Goal: Task Accomplishment & Management: Manage account settings

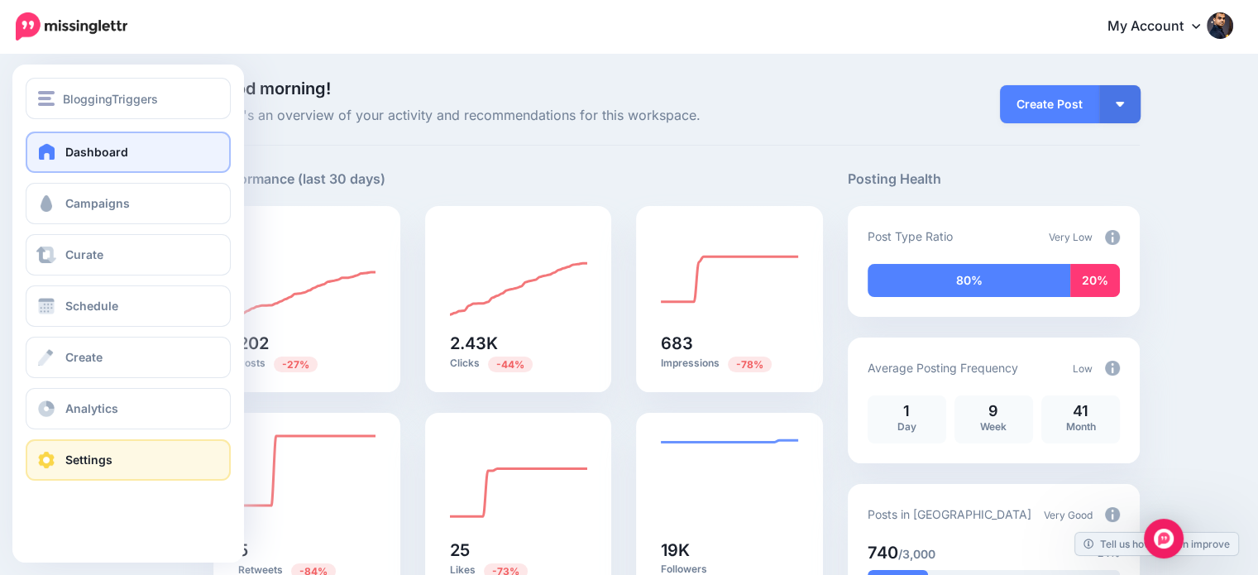
click at [55, 464] on span at bounding box center [46, 459] width 21 height 17
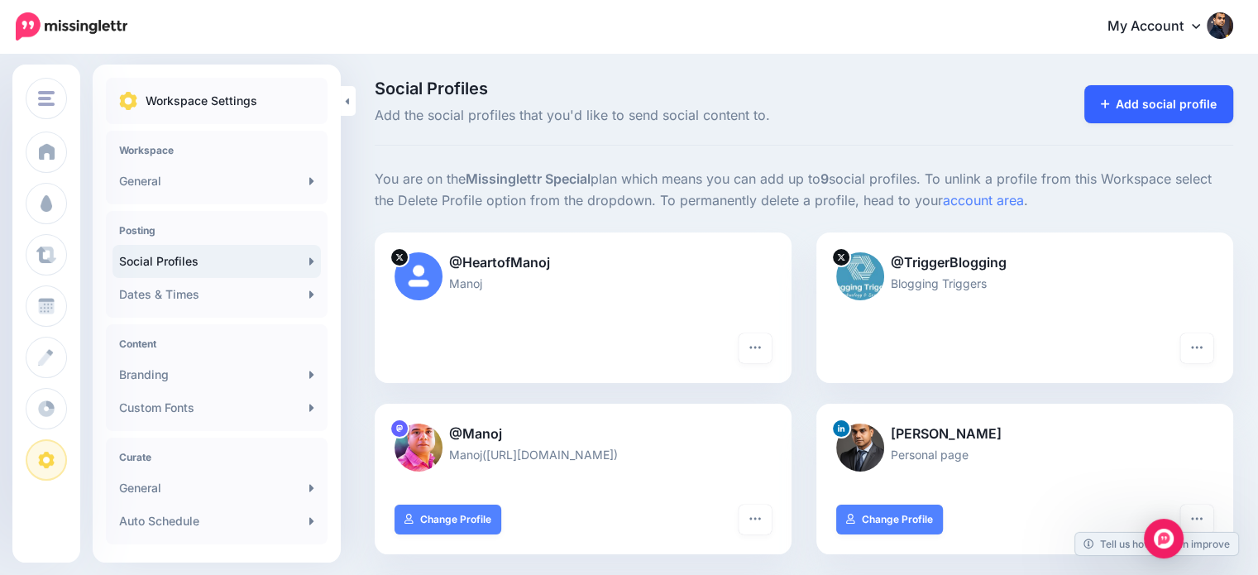
click at [1207, 106] on link "Add social profile" at bounding box center [1159, 104] width 150 height 38
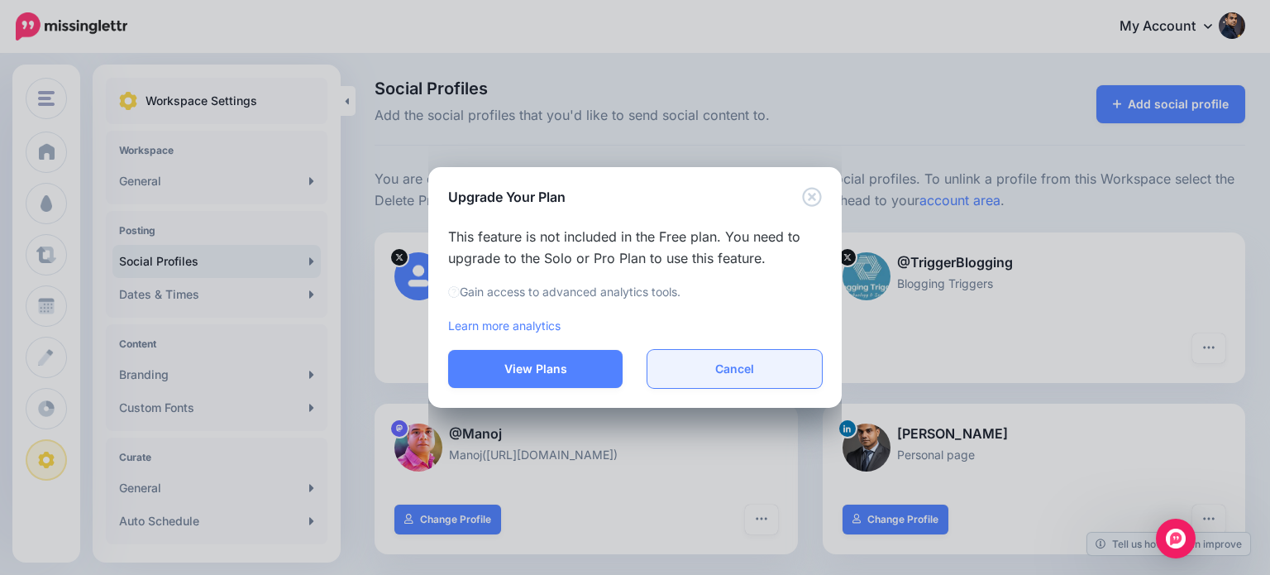
click at [741, 374] on button "Cancel" at bounding box center [734, 369] width 174 height 38
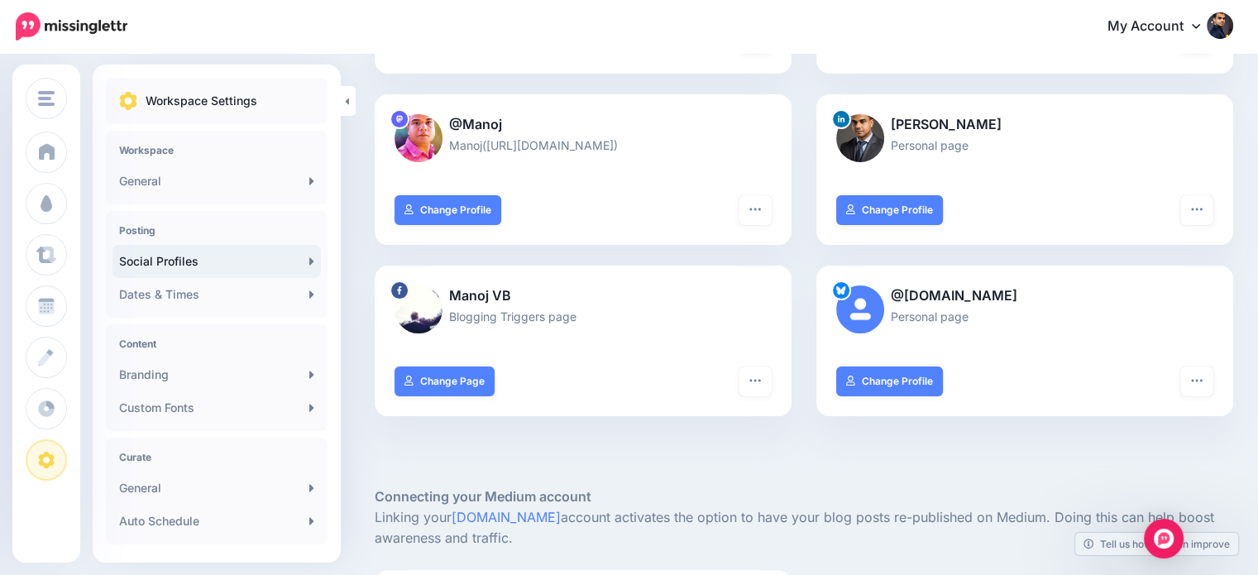
scroll to position [315, 0]
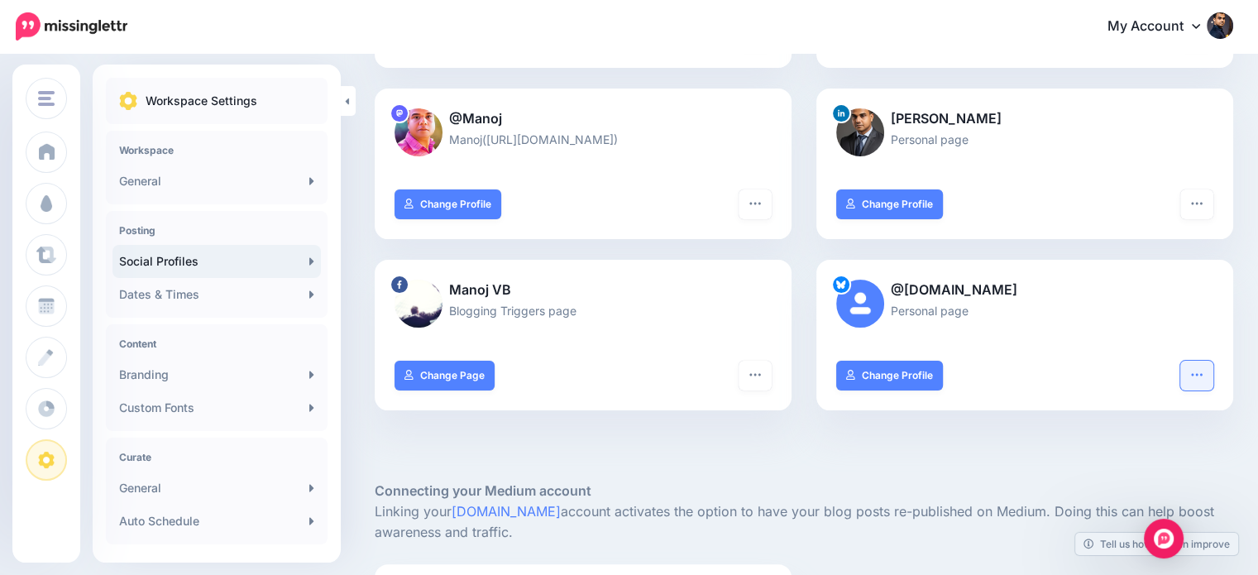
click at [1213, 380] on button "button" at bounding box center [1196, 376] width 33 height 30
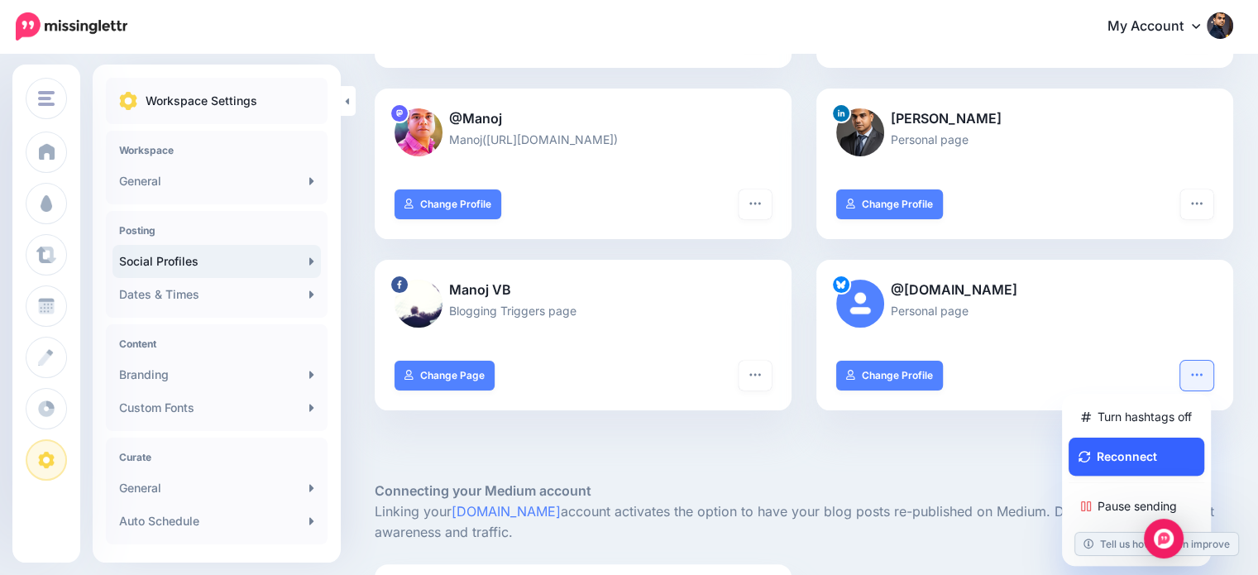
click at [1161, 454] on button "Reconnect" at bounding box center [1136, 456] width 136 height 38
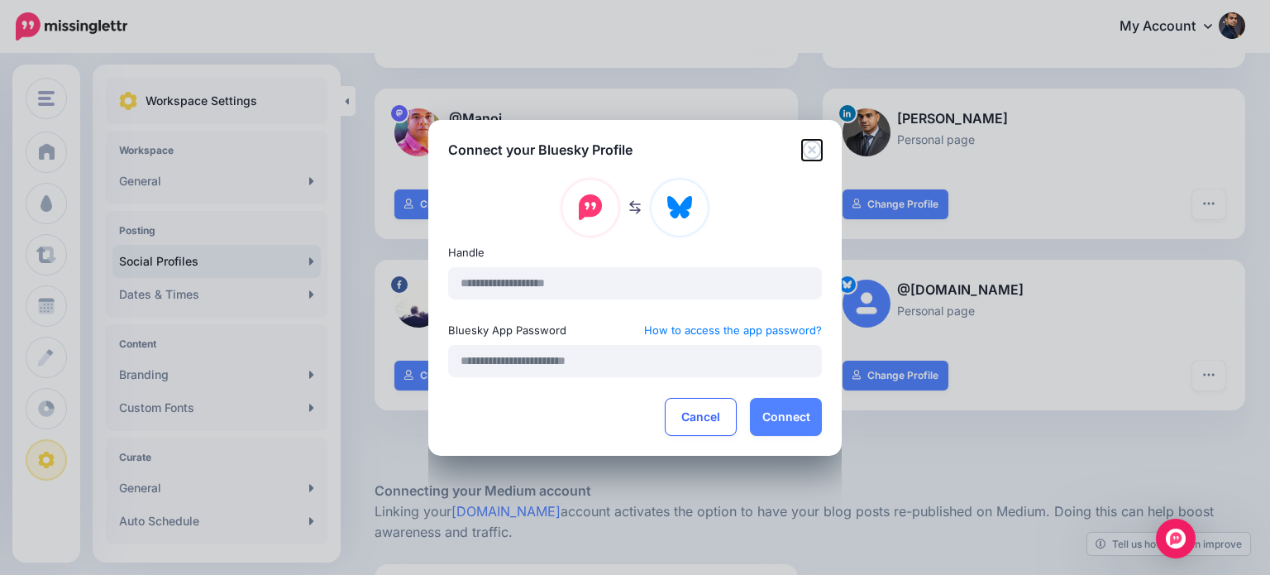
click at [818, 153] on icon "Close" at bounding box center [812, 150] width 20 height 20
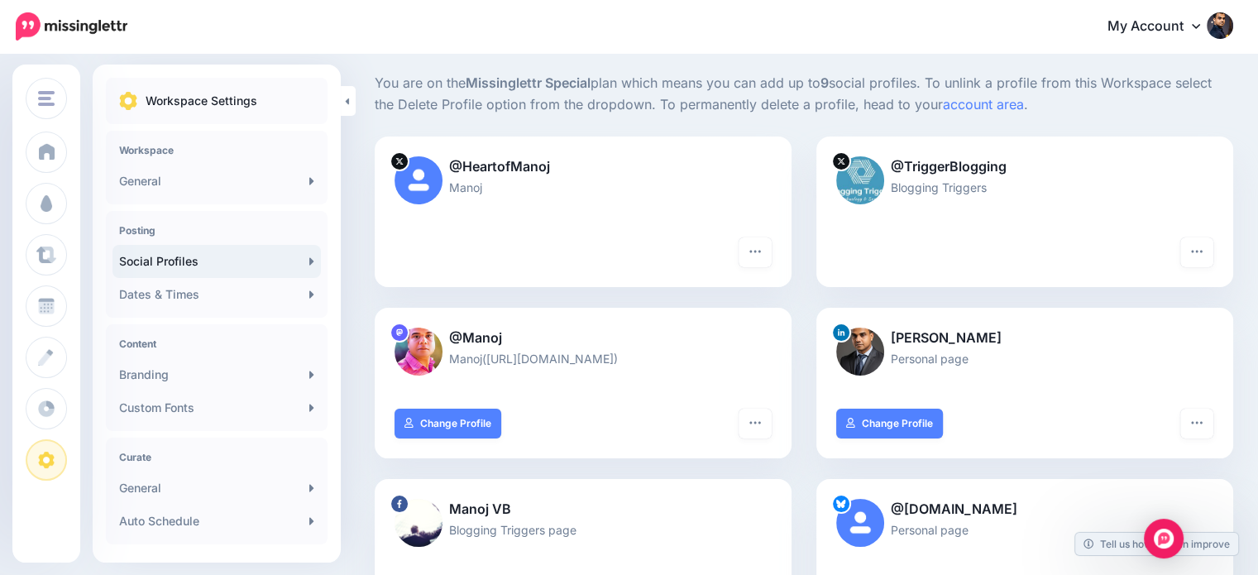
scroll to position [0, 0]
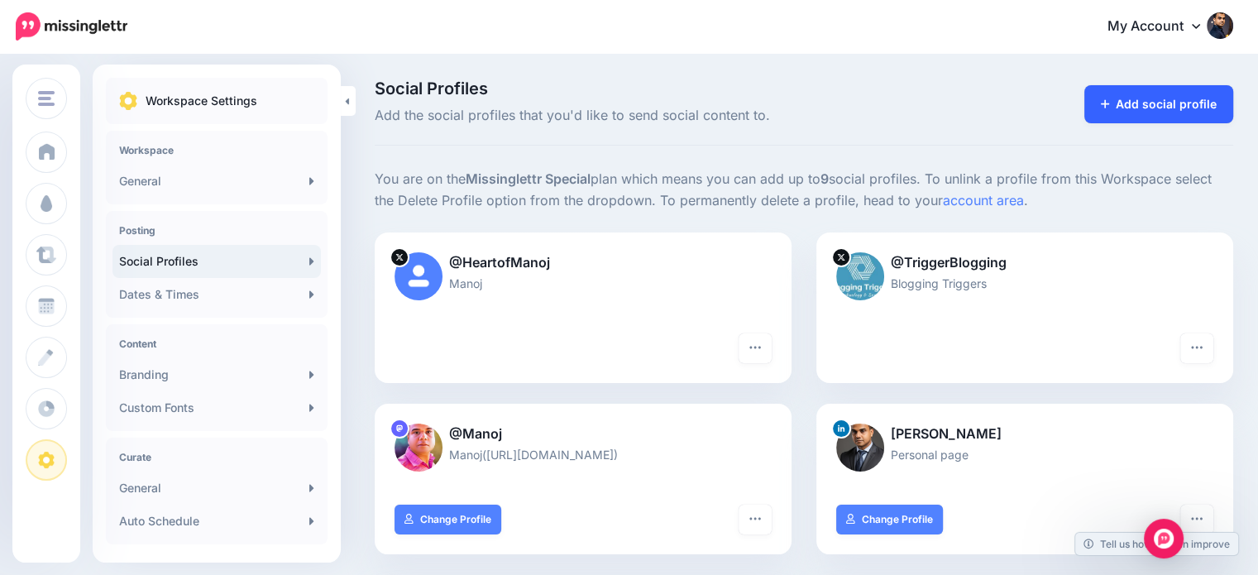
click at [1139, 97] on link "Add social profile" at bounding box center [1159, 104] width 150 height 38
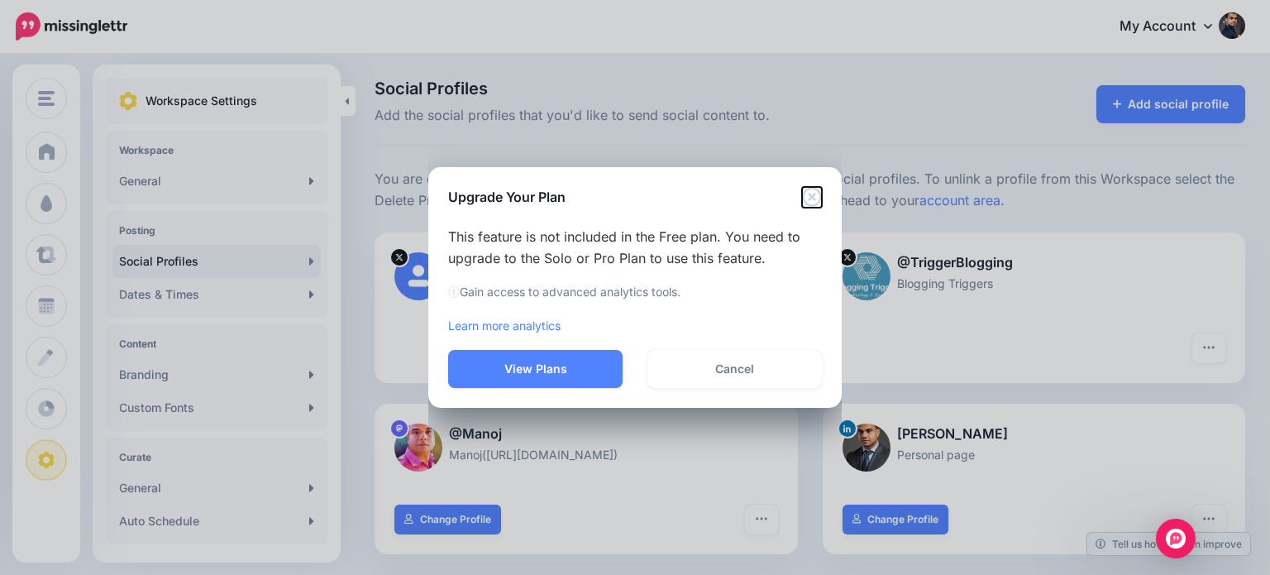
click at [815, 193] on icon "Close" at bounding box center [812, 197] width 20 height 20
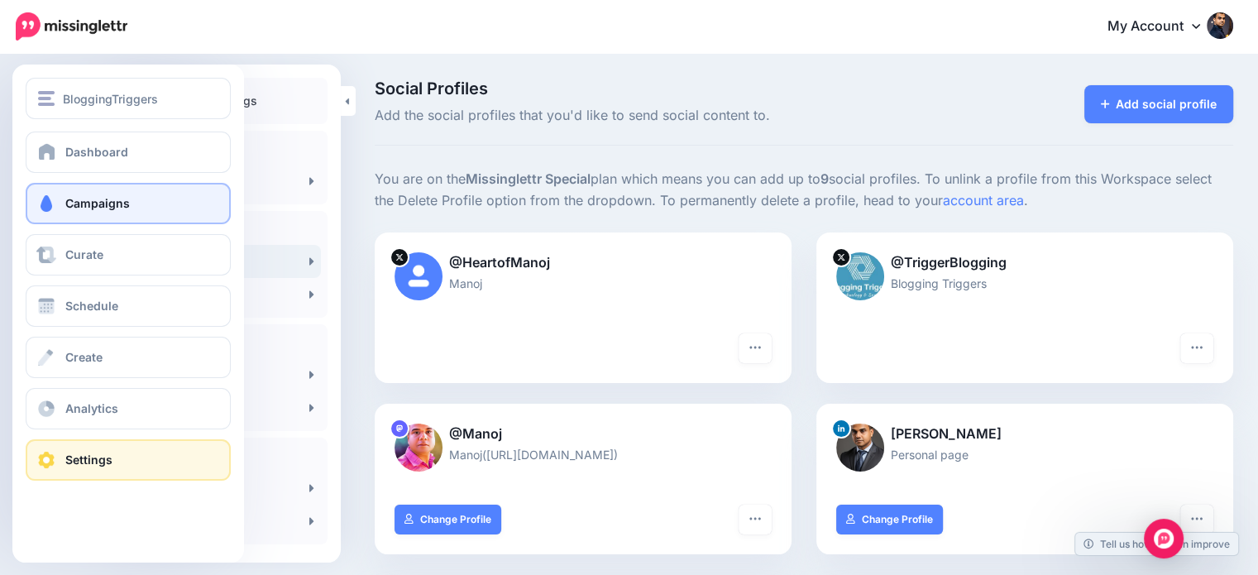
click at [103, 189] on link "Campaigns" at bounding box center [128, 203] width 205 height 41
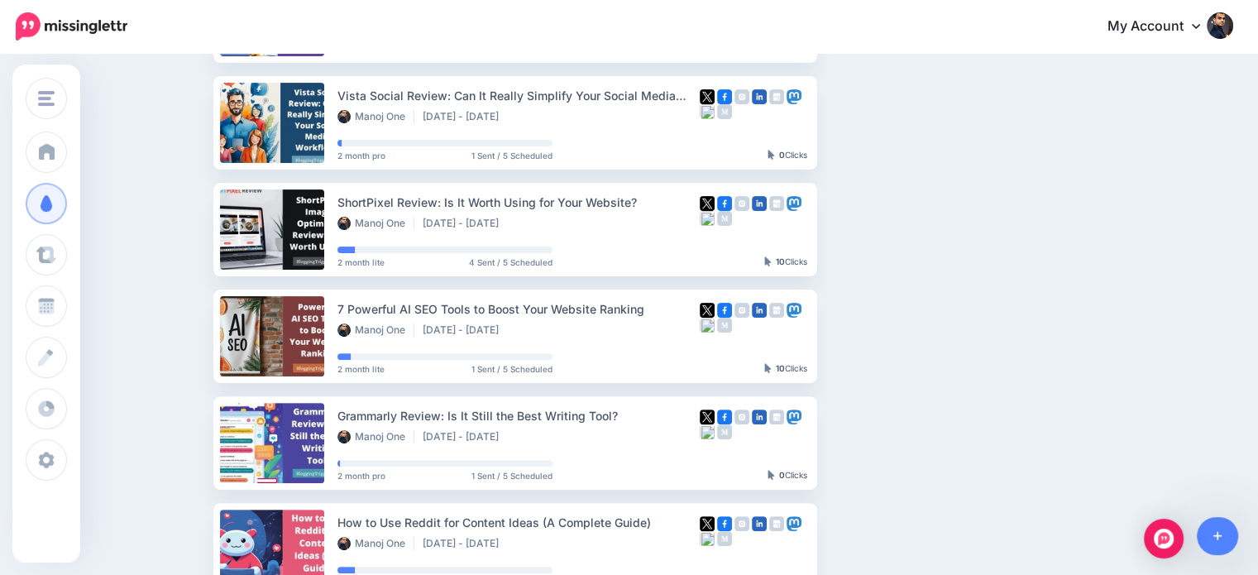
scroll to position [466, 0]
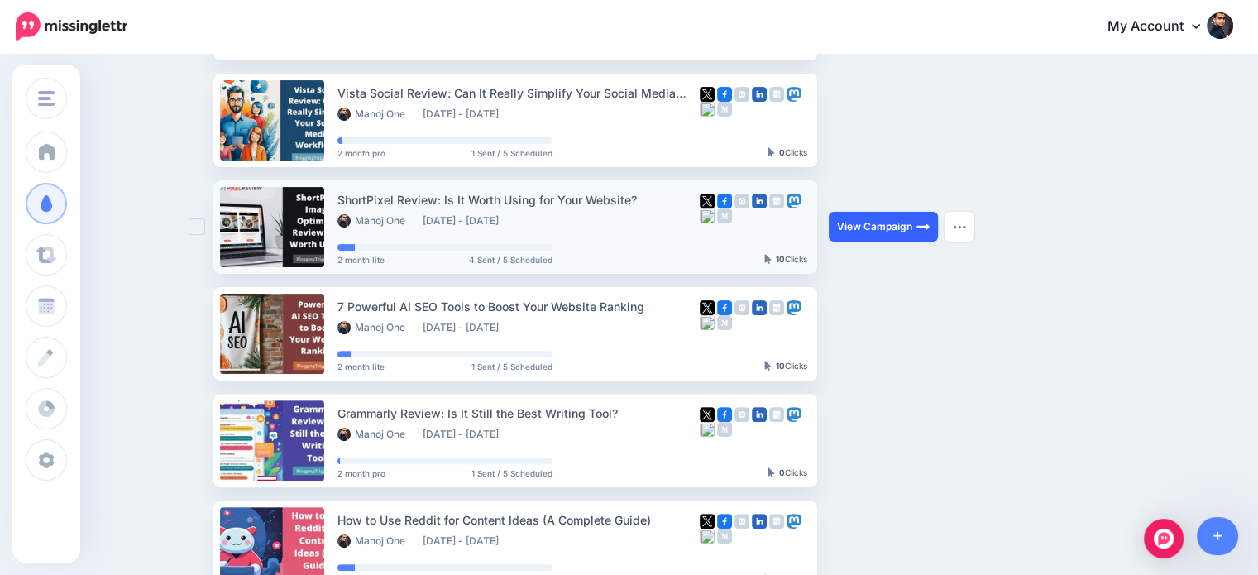
click at [905, 221] on link "View Campaign" at bounding box center [883, 227] width 109 height 30
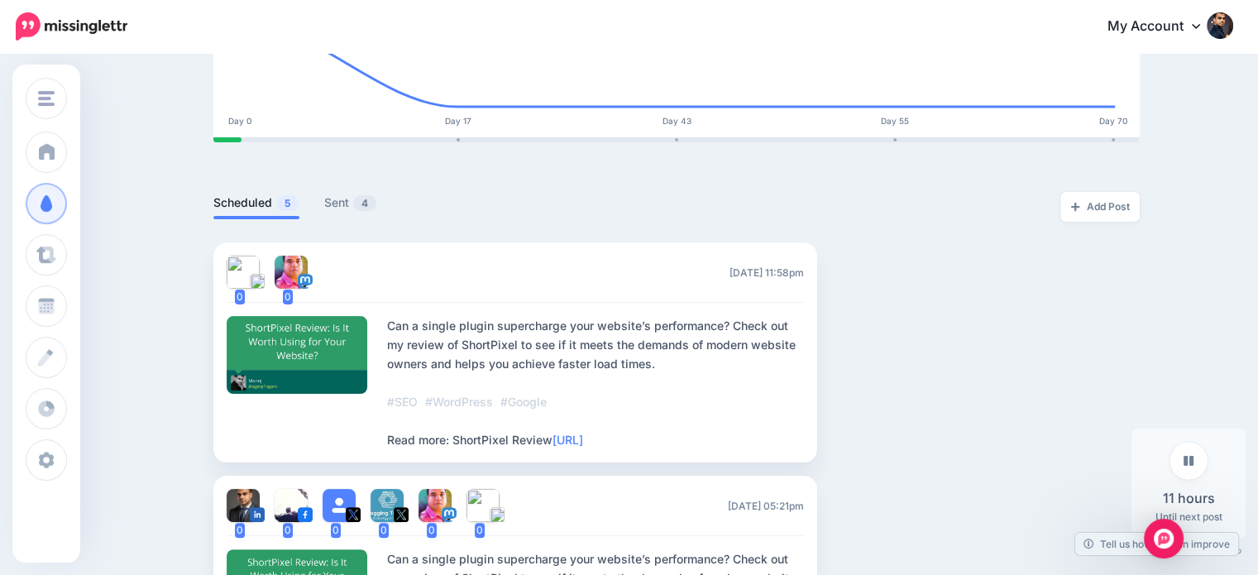
scroll to position [281, 0]
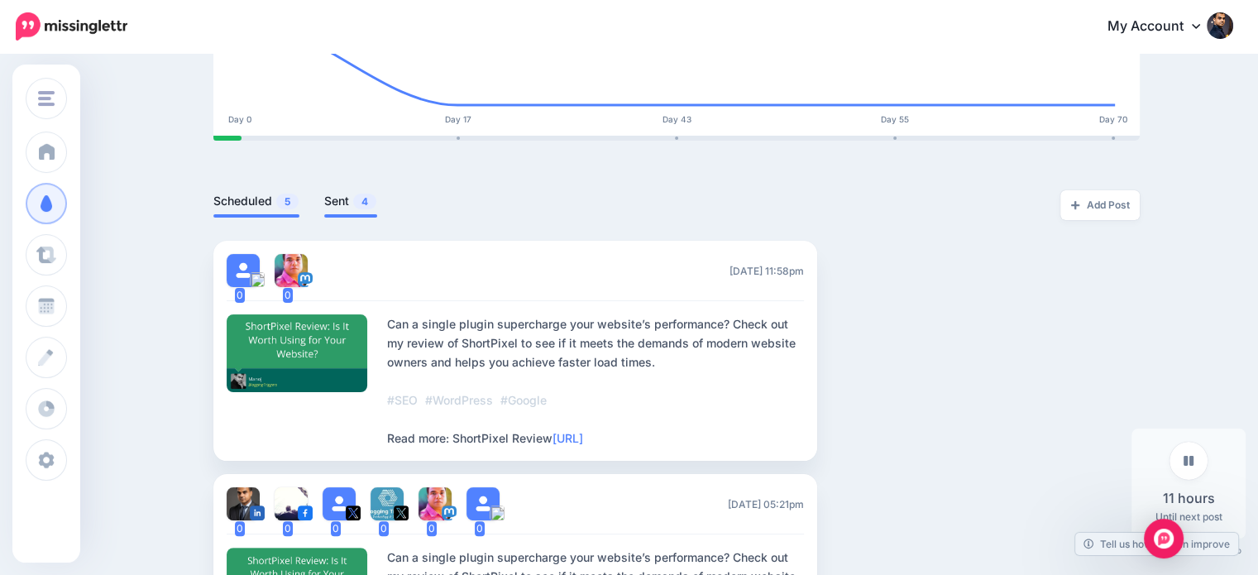
click at [361, 193] on link "Sent 4" at bounding box center [350, 201] width 53 height 20
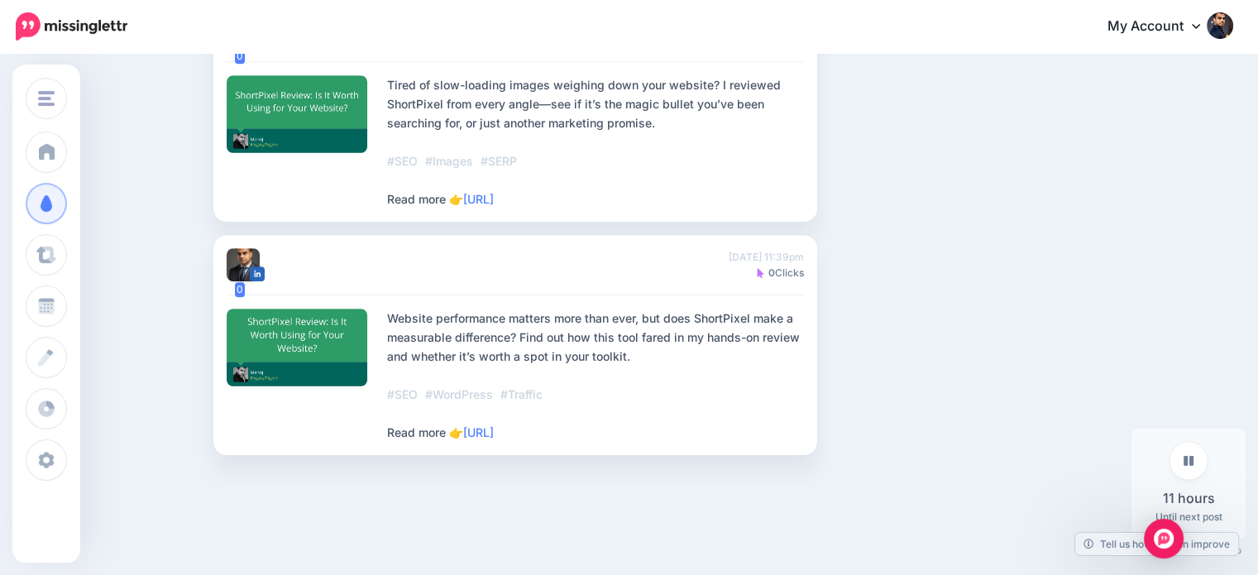
scroll to position [992, 0]
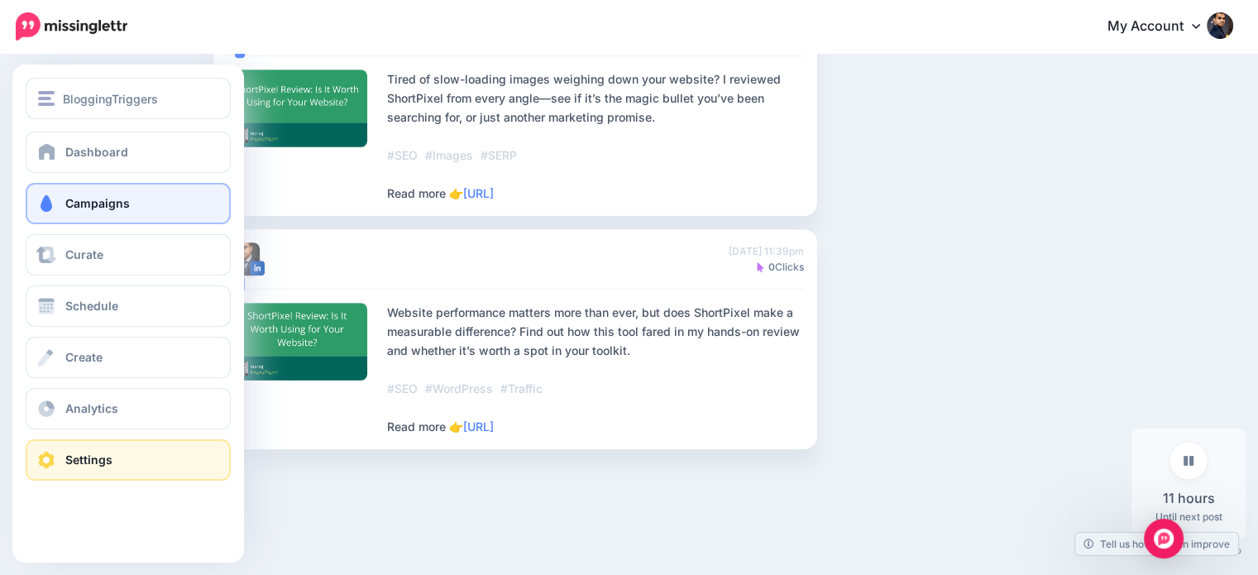
click at [52, 460] on span at bounding box center [46, 459] width 21 height 17
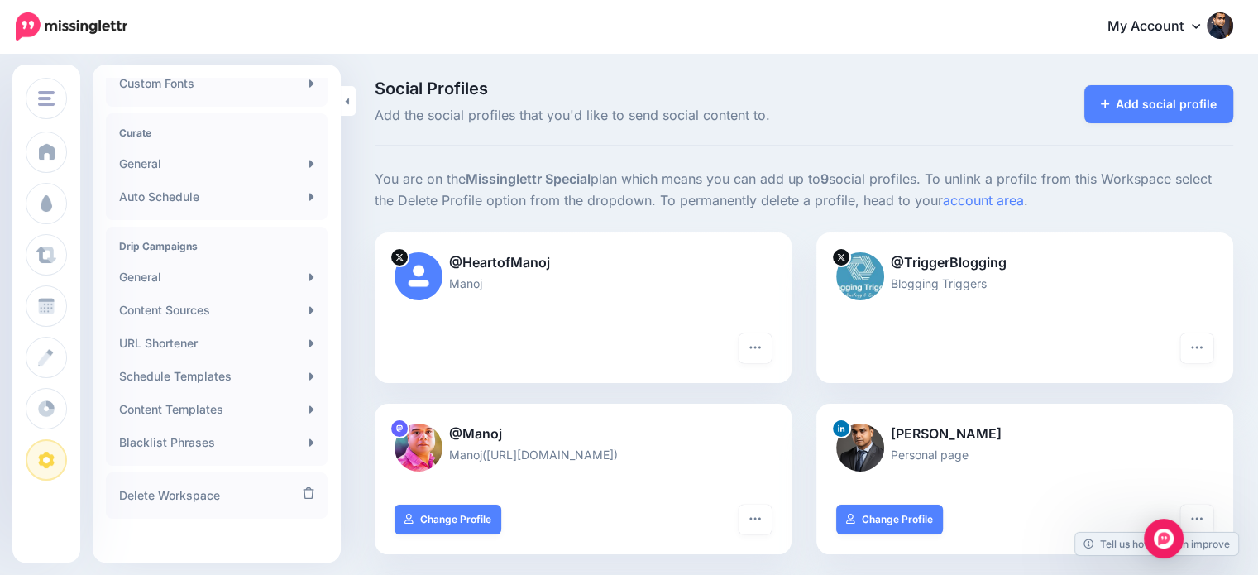
scroll to position [334, 0]
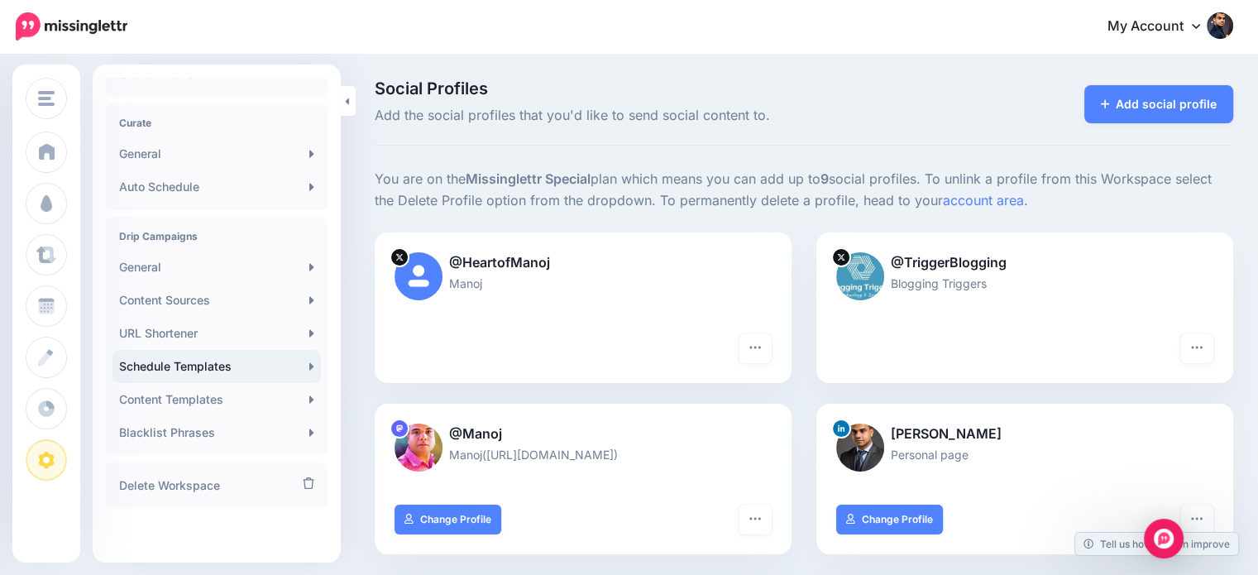
click at [187, 366] on link "Schedule Templates" at bounding box center [216, 366] width 208 height 33
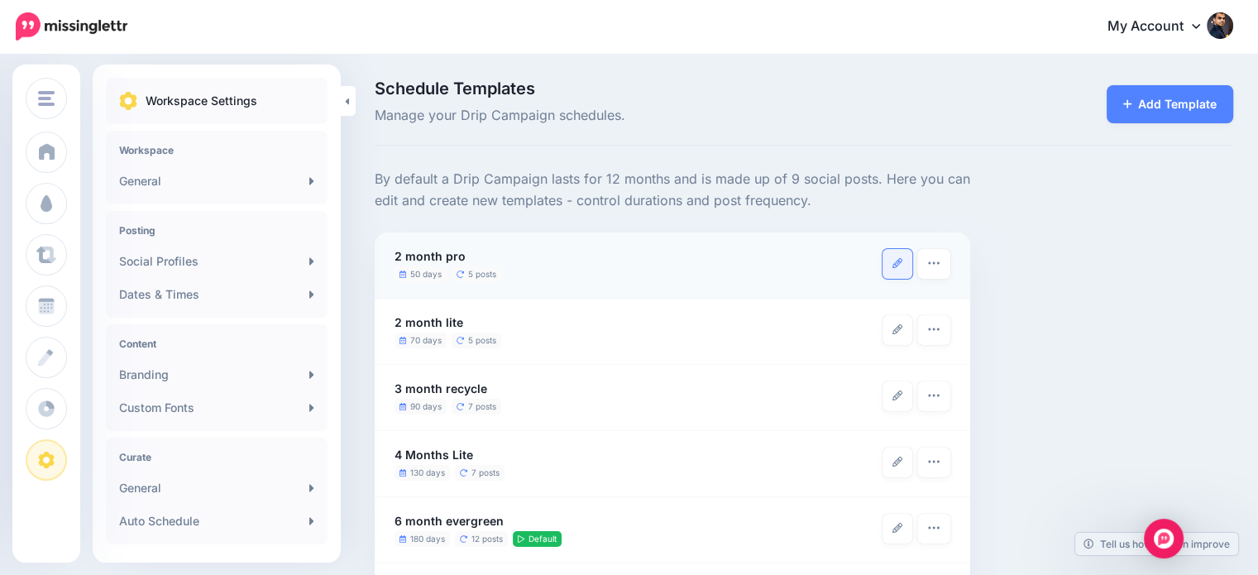
click at [891, 263] on link at bounding box center [897, 264] width 30 height 30
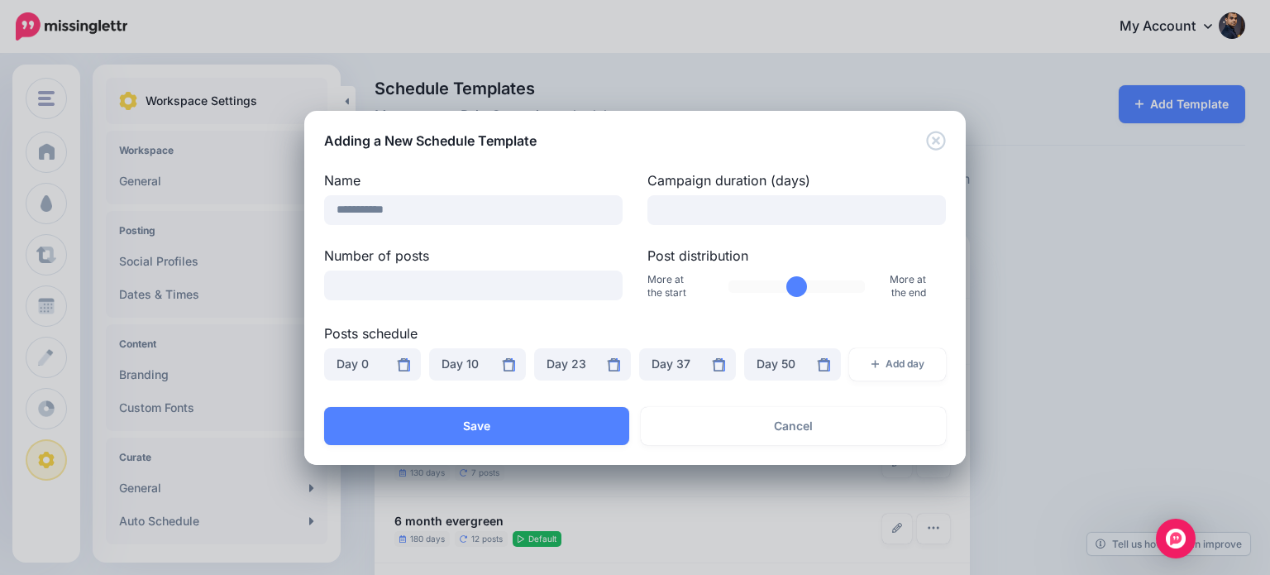
click at [1040, 214] on div "**********" at bounding box center [635, 287] width 1270 height 575
click at [935, 138] on icon "Close" at bounding box center [935, 140] width 19 height 19
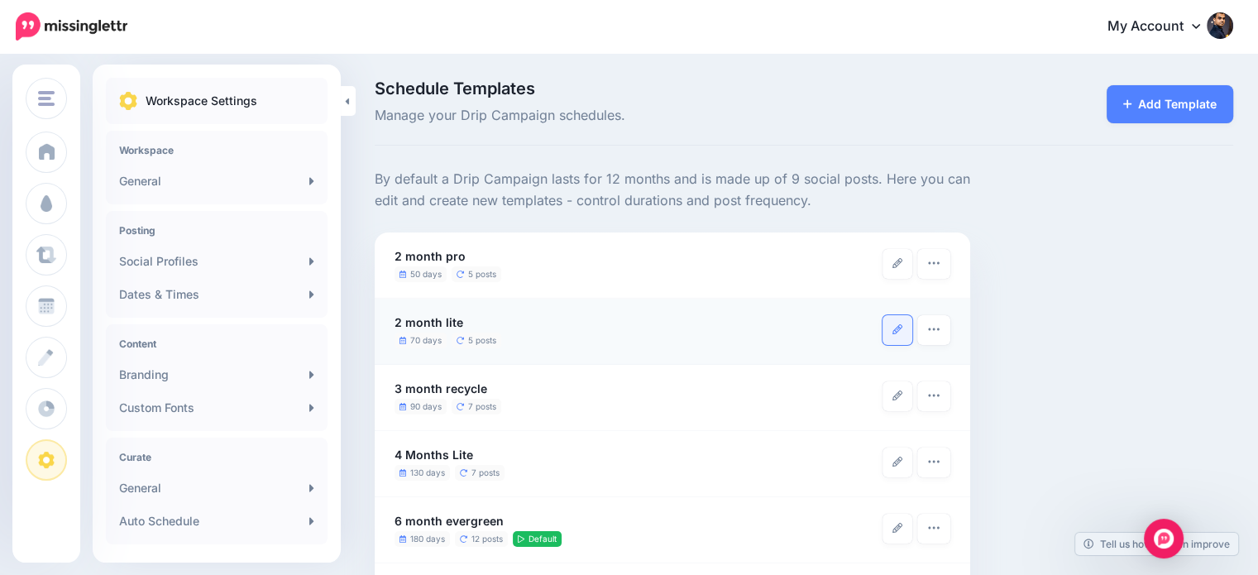
click at [898, 334] on link at bounding box center [897, 330] width 30 height 30
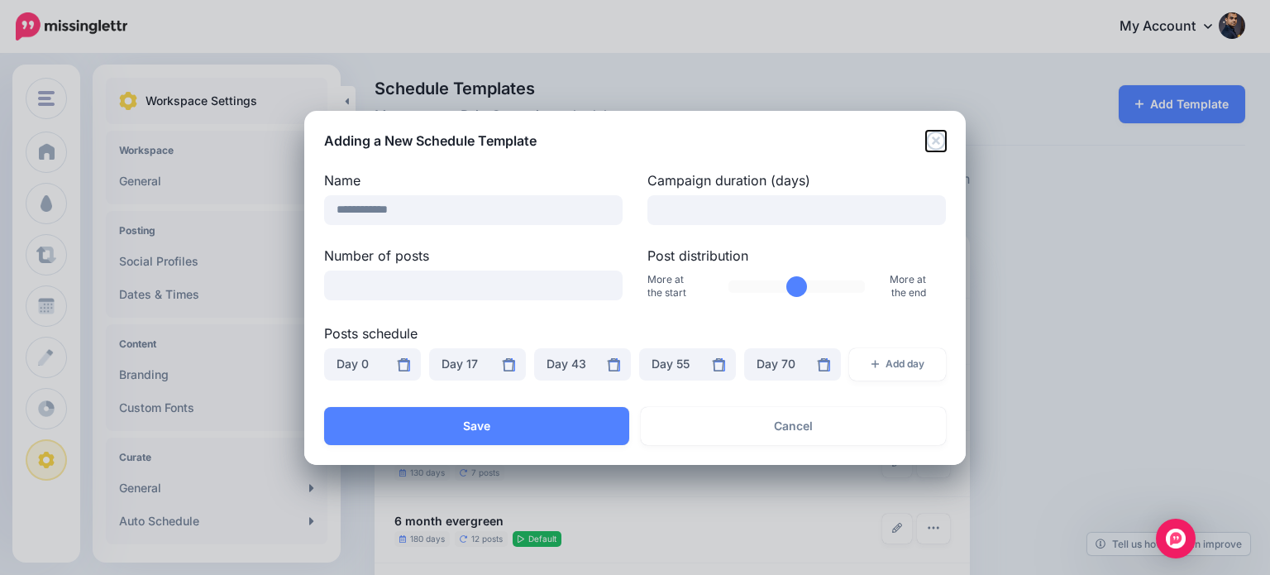
click at [936, 136] on icon "Close" at bounding box center [936, 141] width 20 height 20
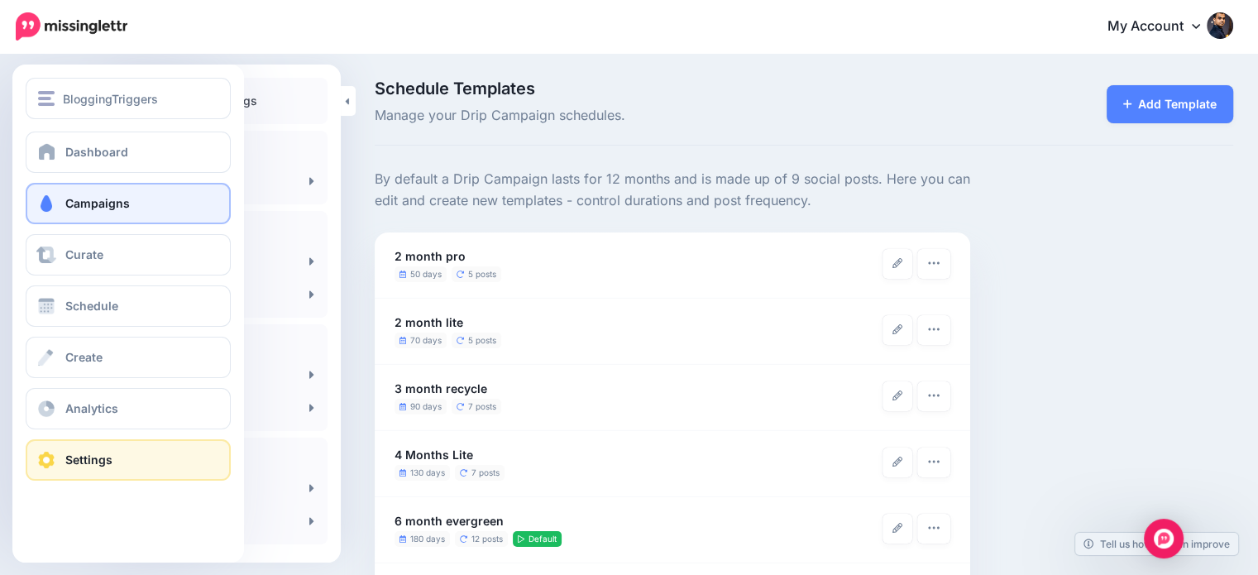
click at [79, 201] on span "Campaigns" at bounding box center [97, 203] width 64 height 14
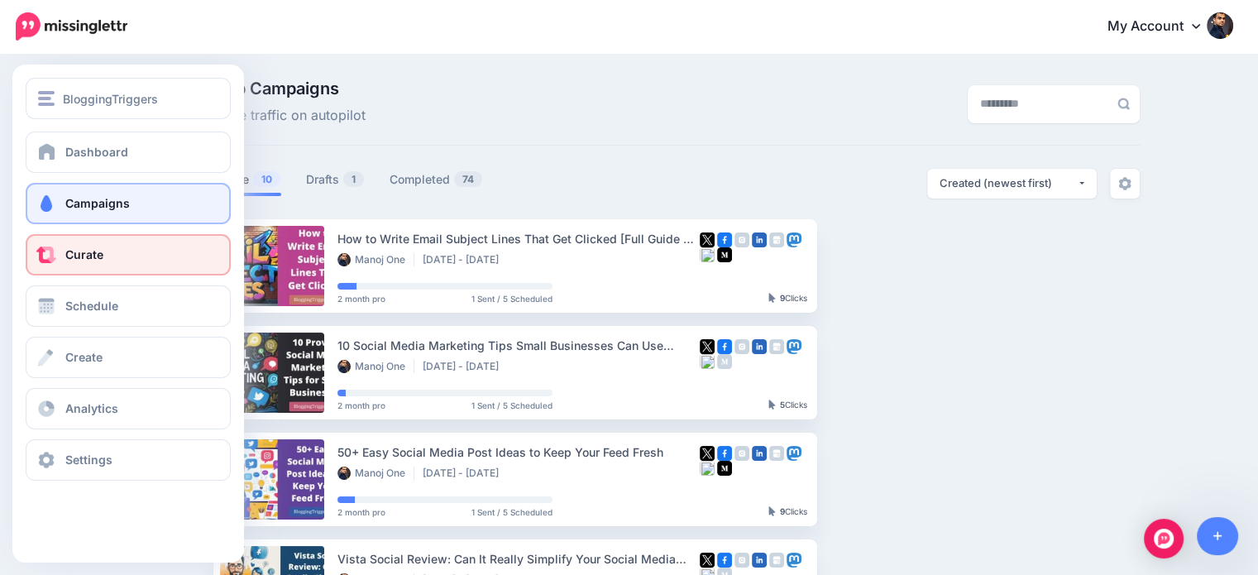
click at [65, 250] on span "Curate" at bounding box center [84, 254] width 38 height 14
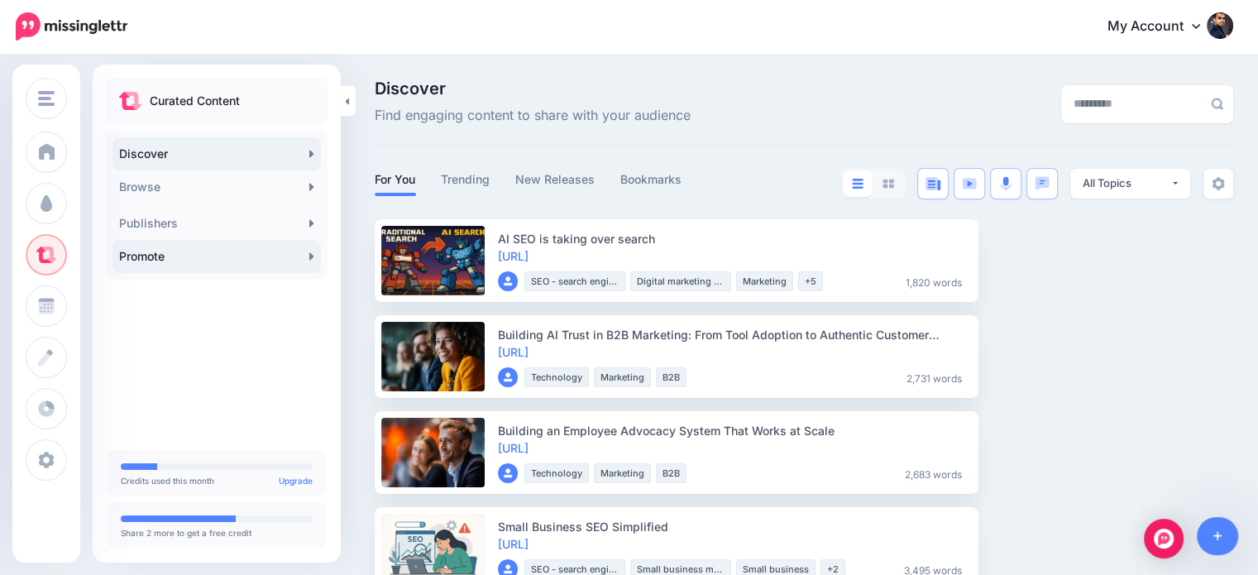
click at [129, 252] on link "Promote" at bounding box center [216, 256] width 208 height 33
